Goal: Answer question/provide support

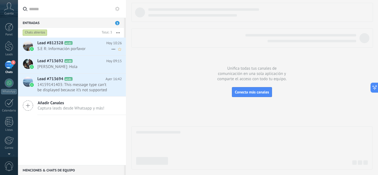
click at [81, 48] on span "S.E R: Información porfavor" at bounding box center [74, 48] width 74 height 5
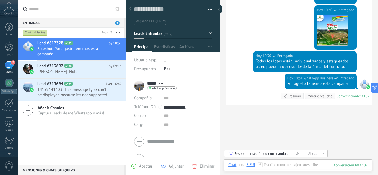
scroll to position [718, 0]
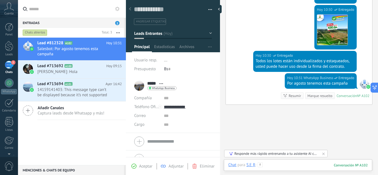
click at [272, 165] on div at bounding box center [298, 171] width 140 height 17
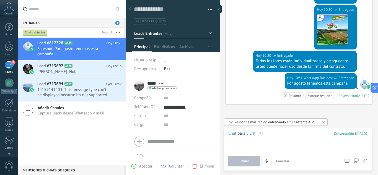
paste div
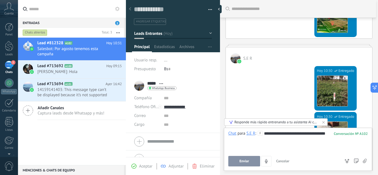
scroll to position [519, 0]
click at [328, 133] on div "**********" at bounding box center [298, 141] width 140 height 21
click at [250, 158] on button "Enviar" at bounding box center [244, 161] width 32 height 11
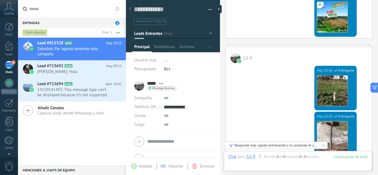
scroll to position [771, 0]
